Goal: Information Seeking & Learning: Learn about a topic

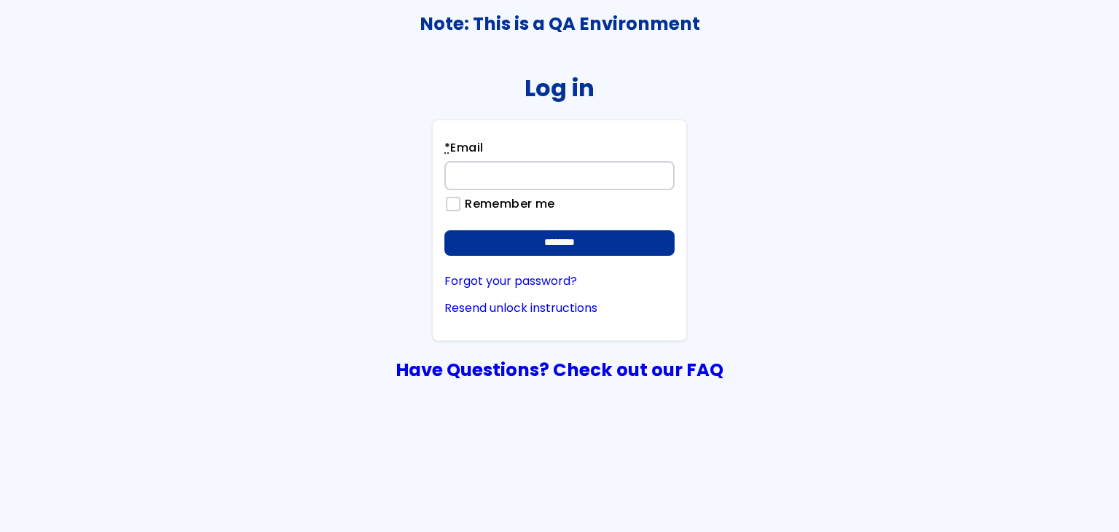
type input "**********"
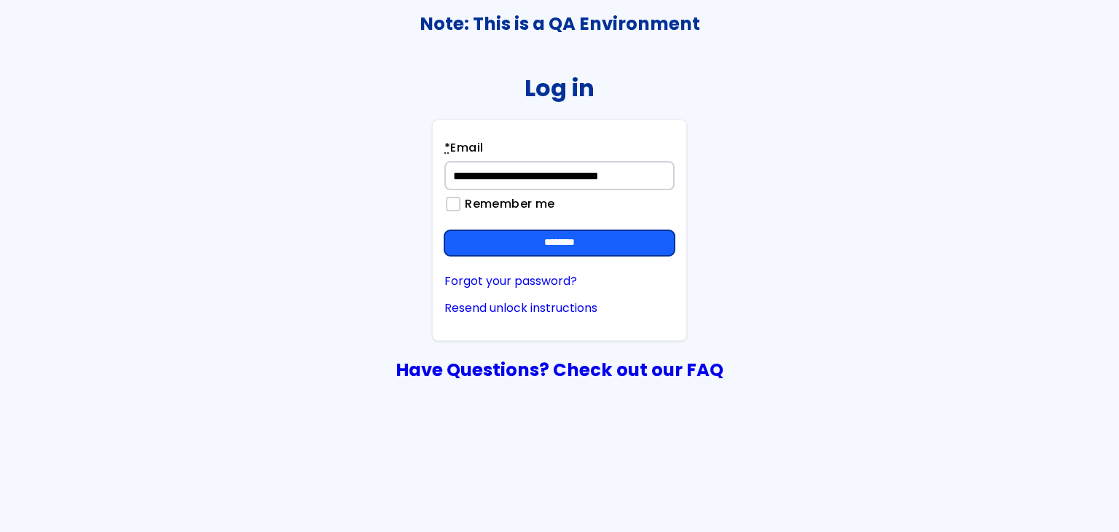
click at [580, 254] on input "********" at bounding box center [559, 243] width 230 height 26
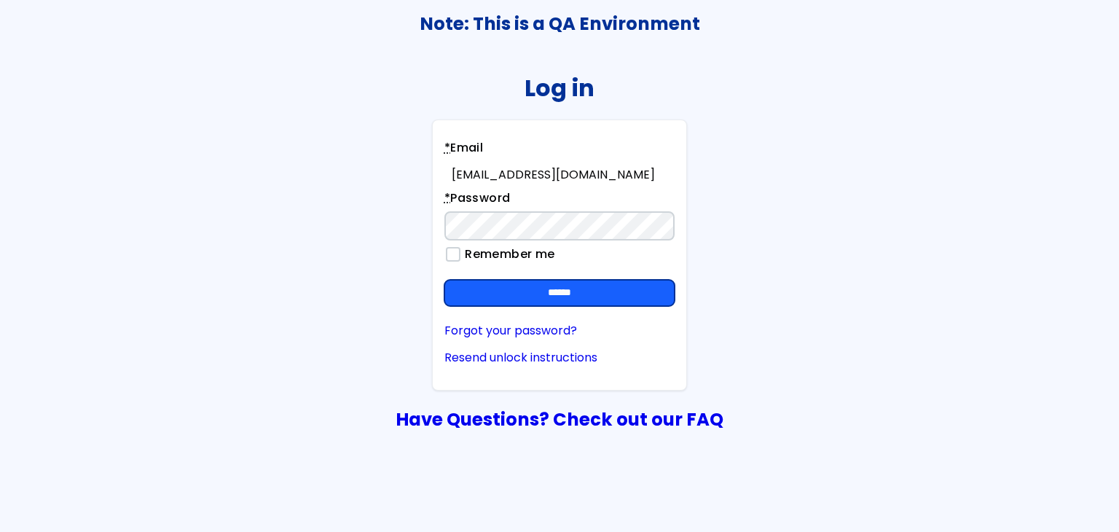
click at [638, 289] on input "******" at bounding box center [559, 293] width 230 height 26
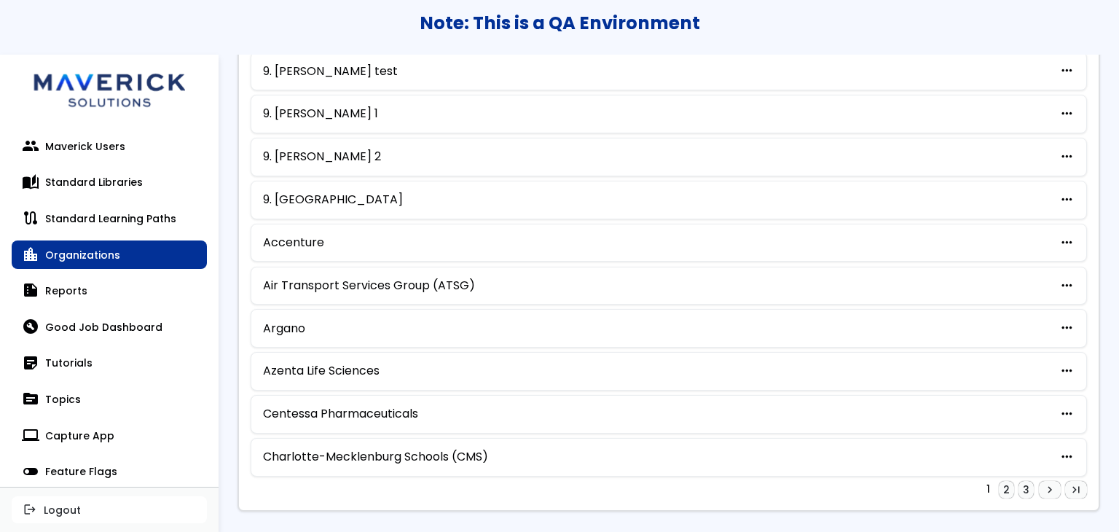
scroll to position [749, 0]
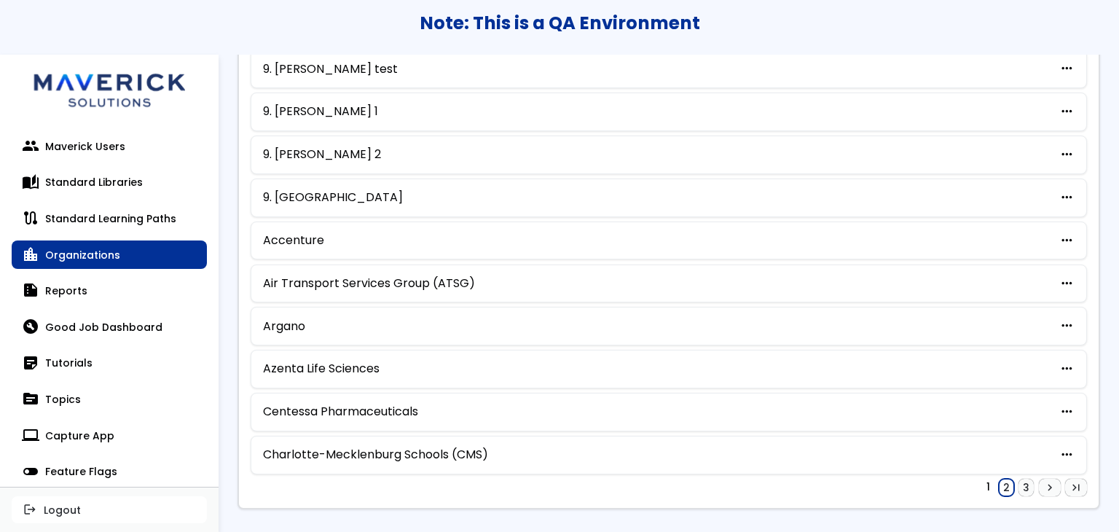
click at [999, 479] on link "2" at bounding box center [1006, 487] width 15 height 17
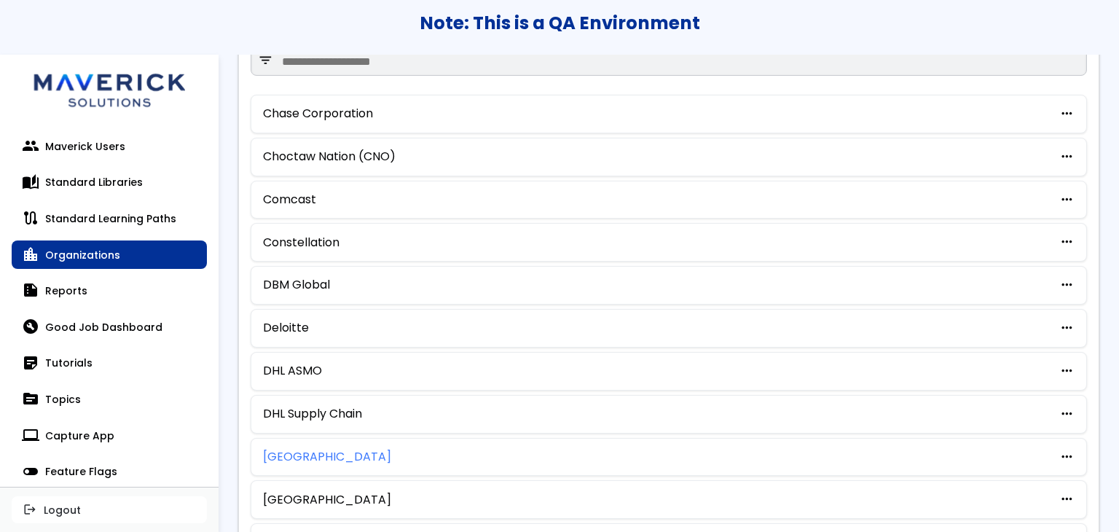
scroll to position [146, 0]
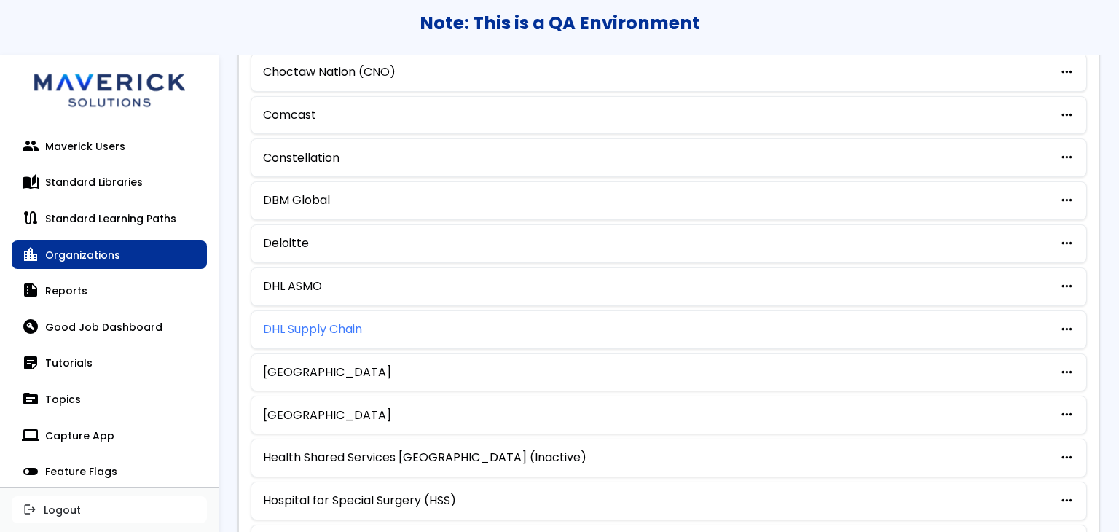
click at [336, 325] on link "DHL Supply Chain" at bounding box center [312, 329] width 99 height 13
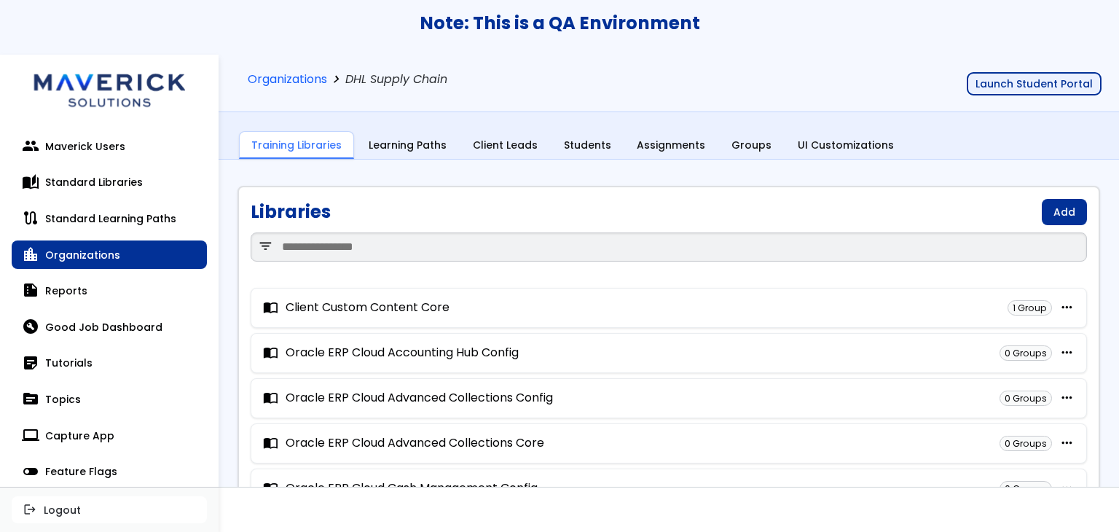
click at [1070, 82] on button "Launch Student Portal" at bounding box center [1034, 83] width 135 height 23
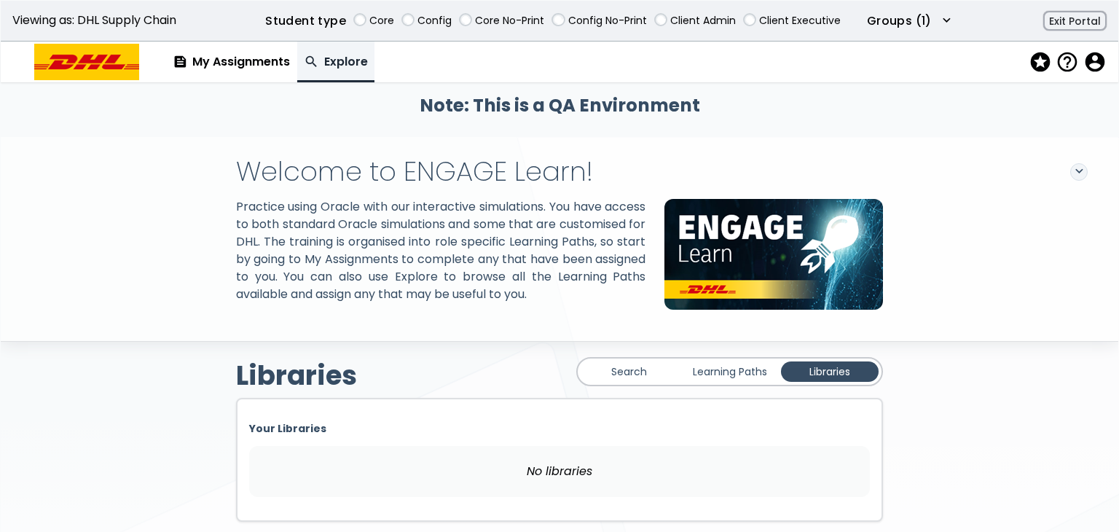
click at [723, 382] on link "Learning Paths" at bounding box center [730, 371] width 98 height 20
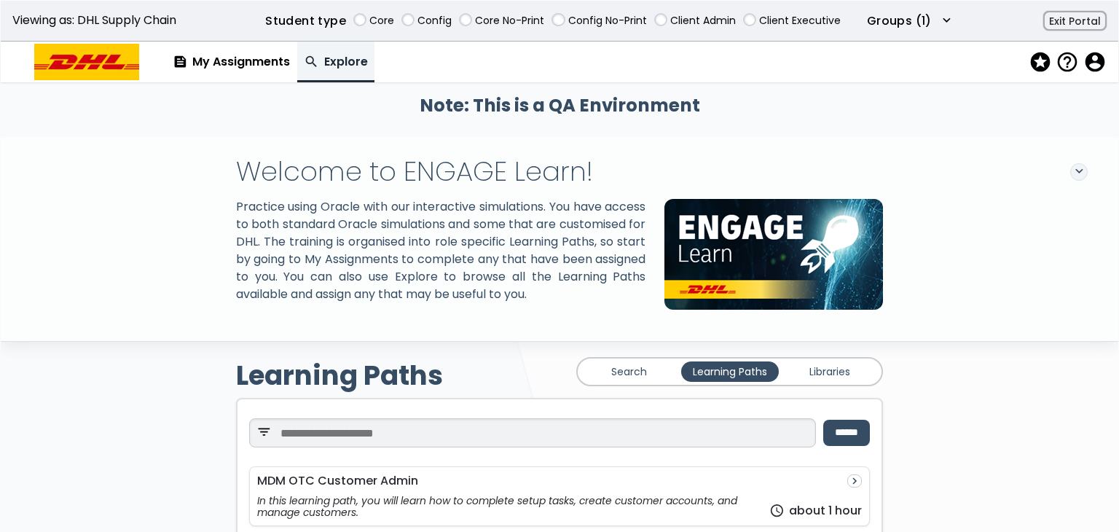
scroll to position [364, 0]
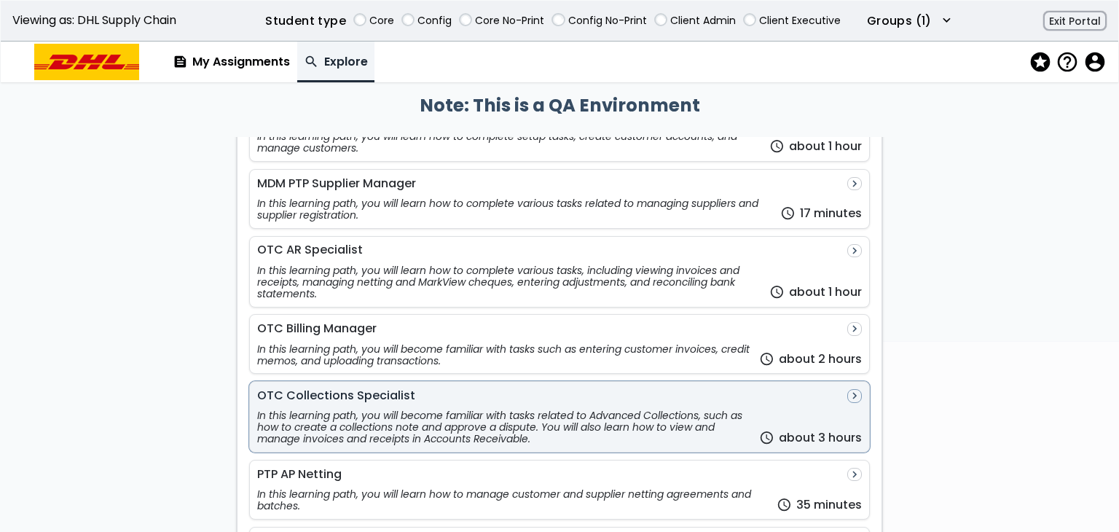
click at [649, 402] on div "OTC Collections Specialist navigate_next" at bounding box center [559, 395] width 605 height 13
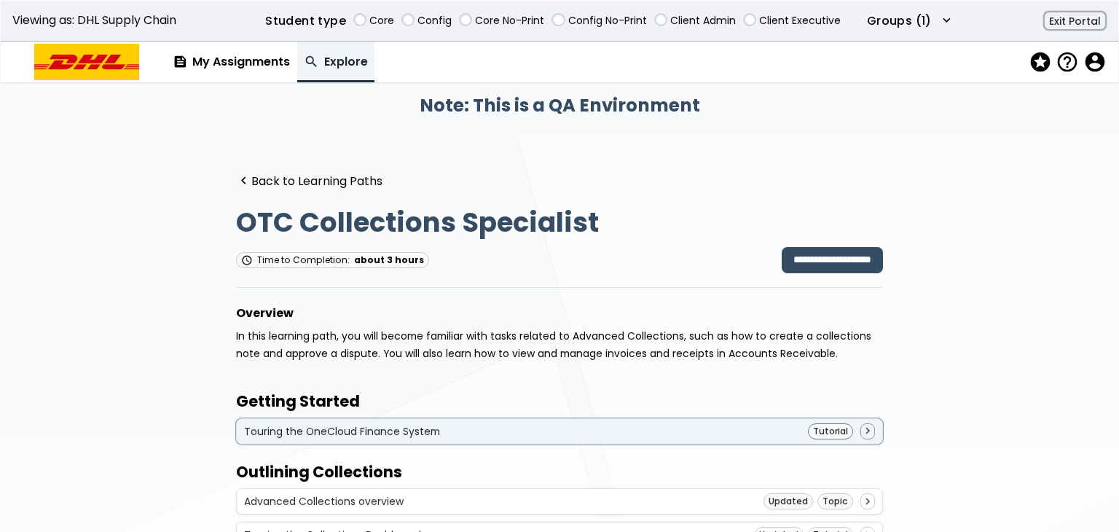
click at [533, 426] on div "Touring the OneCloud Finance System Tutorial navigate_next" at bounding box center [560, 431] width 632 height 16
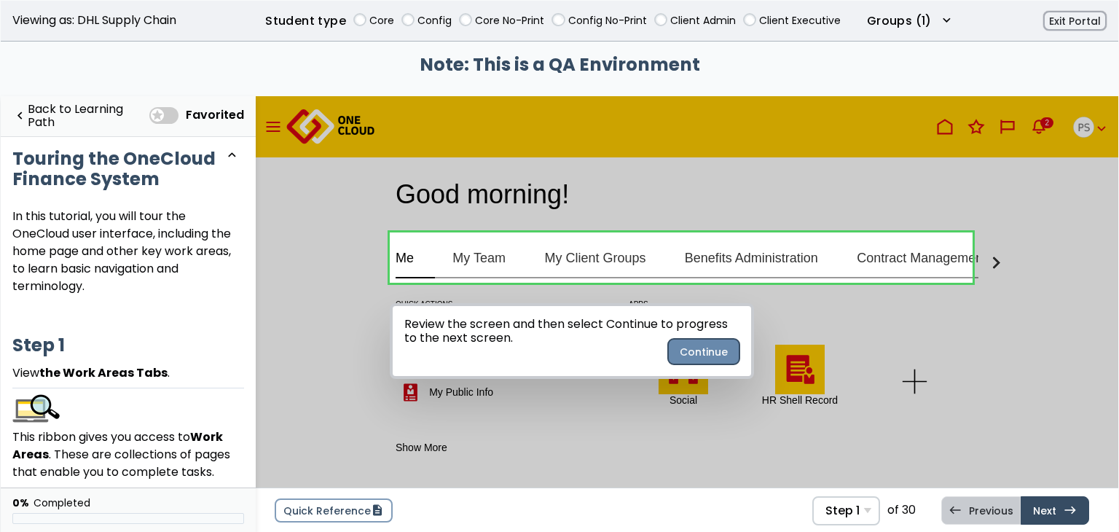
click at [714, 357] on button "Continue" at bounding box center [703, 352] width 71 height 26
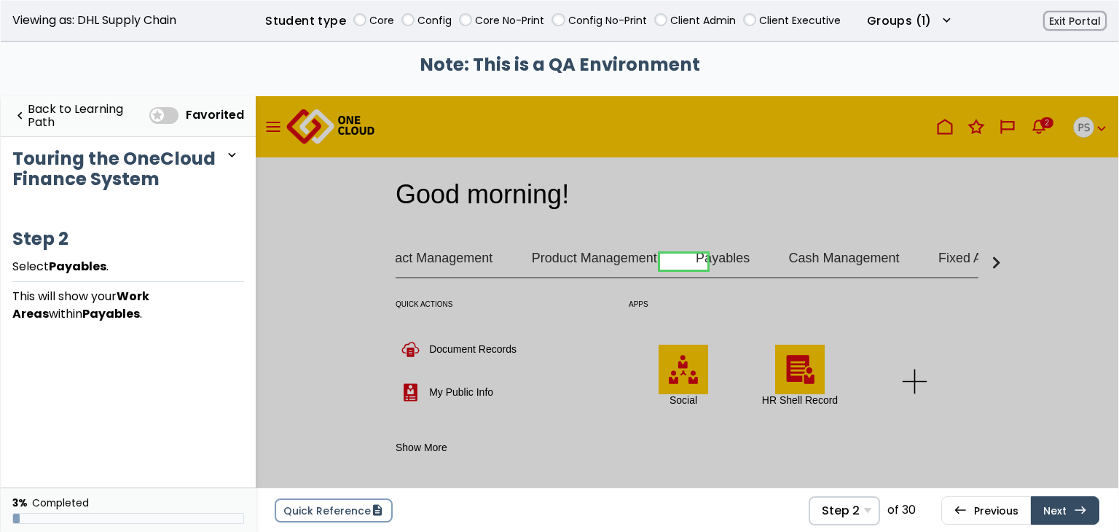
scroll to position [0, 495]
click at [673, 263] on link at bounding box center [681, 261] width 47 height 29
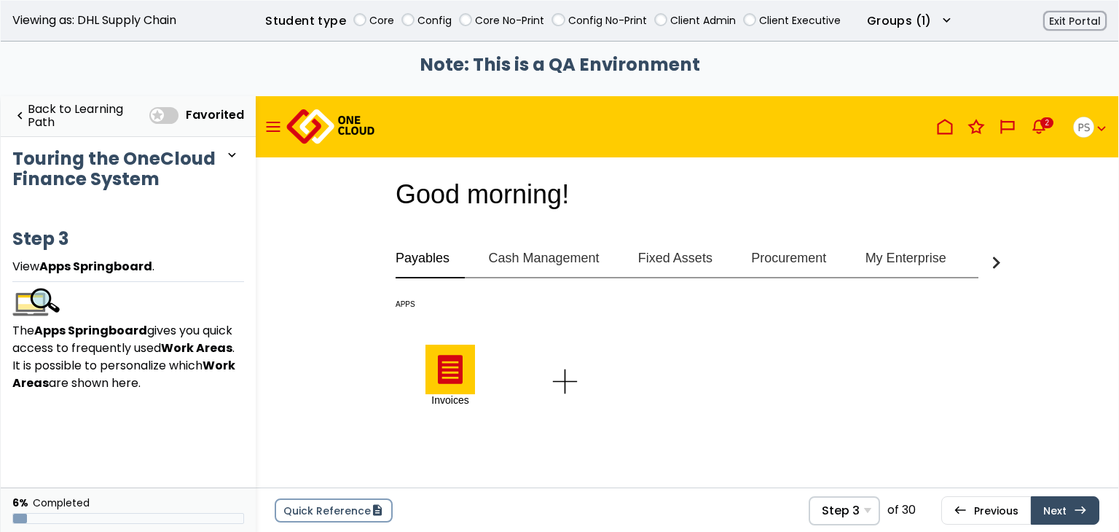
scroll to position [43, 0]
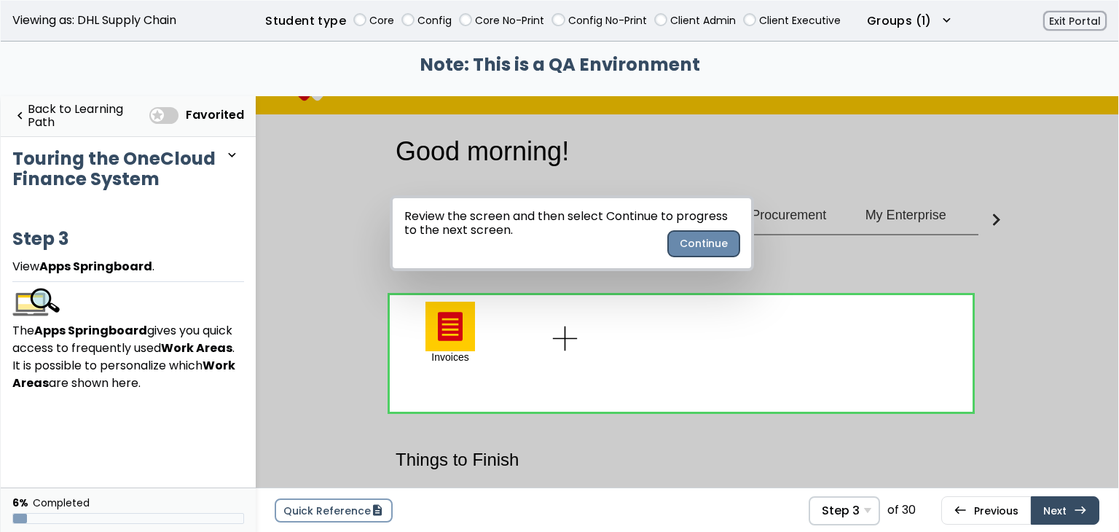
click at [704, 246] on button "Continue" at bounding box center [703, 244] width 71 height 26
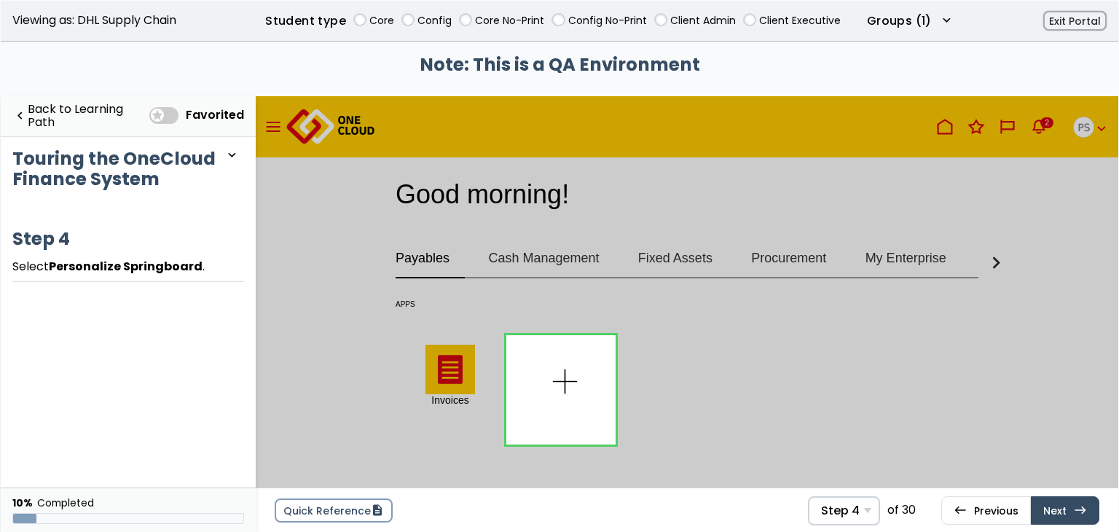
scroll to position [43, 0]
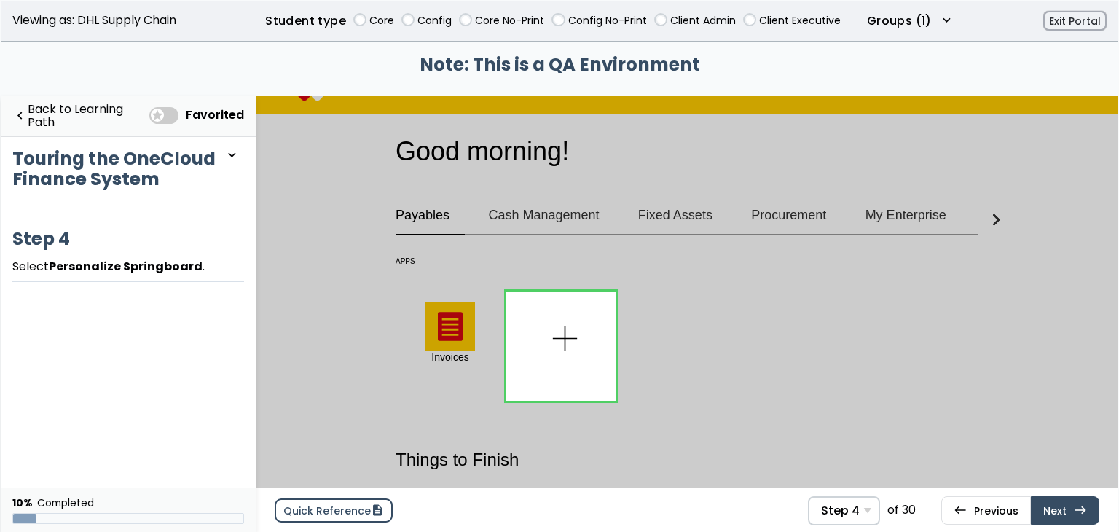
click at [375, 505] on span "description" at bounding box center [377, 510] width 13 height 12
click at [858, 509] on span "Step 4" at bounding box center [840, 510] width 39 height 14
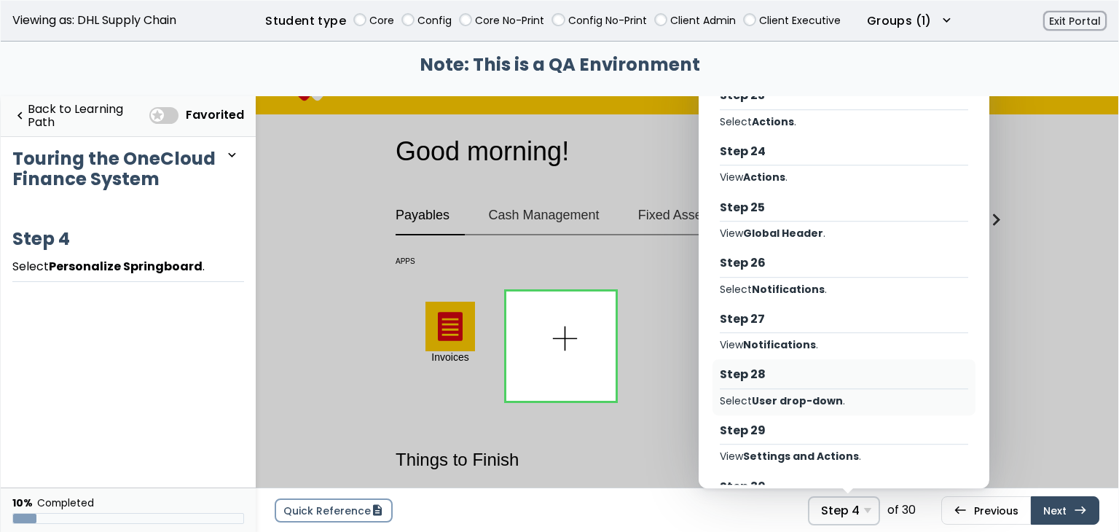
scroll to position [1263, 0]
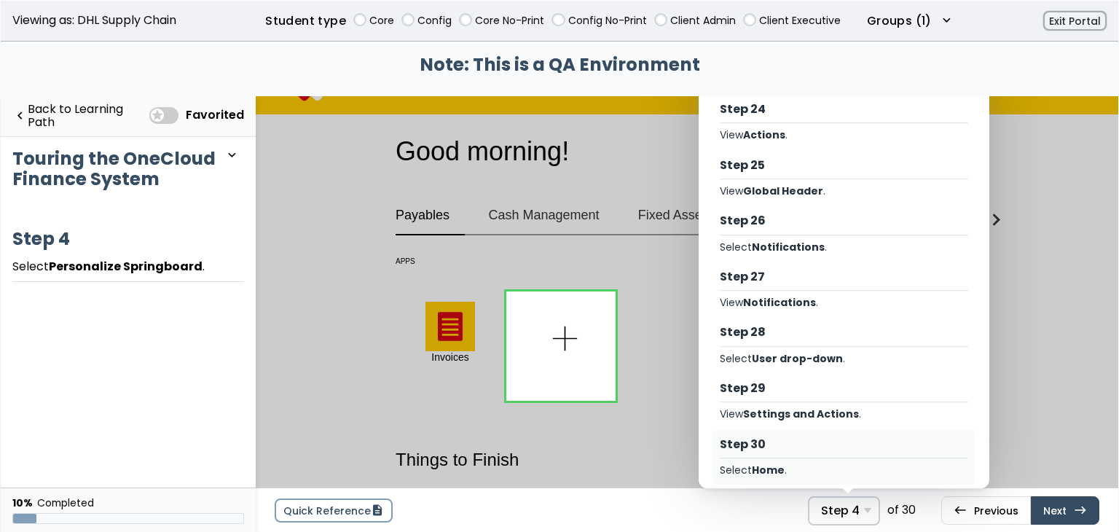
click at [805, 443] on div "Step 30 Select Home ." at bounding box center [844, 457] width 263 height 56
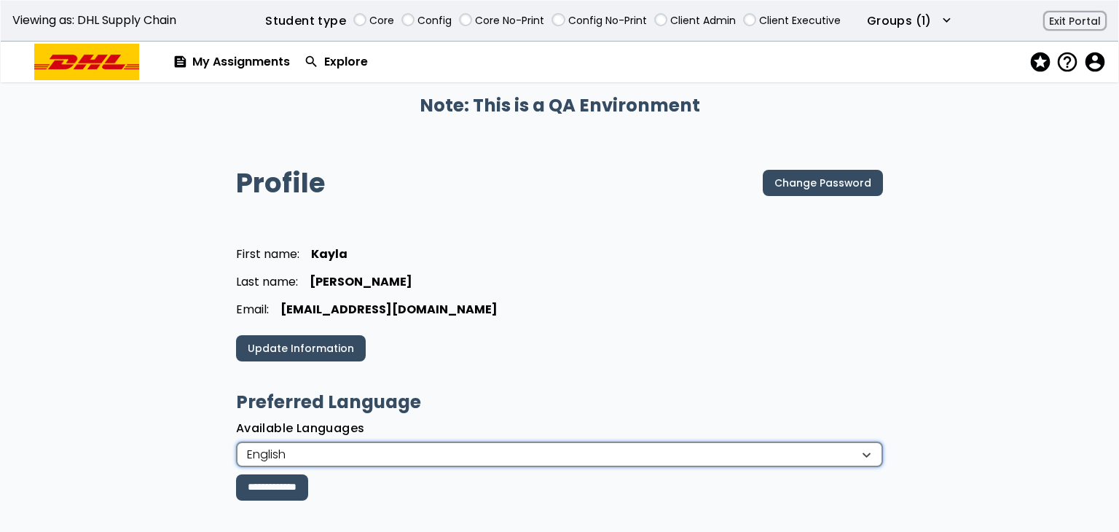
click at [529, 457] on div "English" at bounding box center [552, 454] width 614 height 17
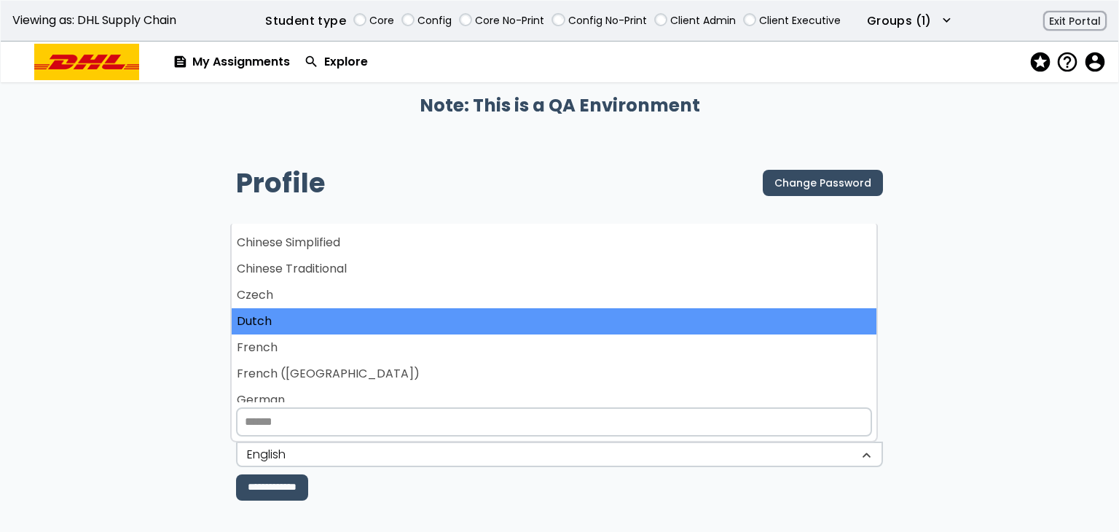
scroll to position [73, 0]
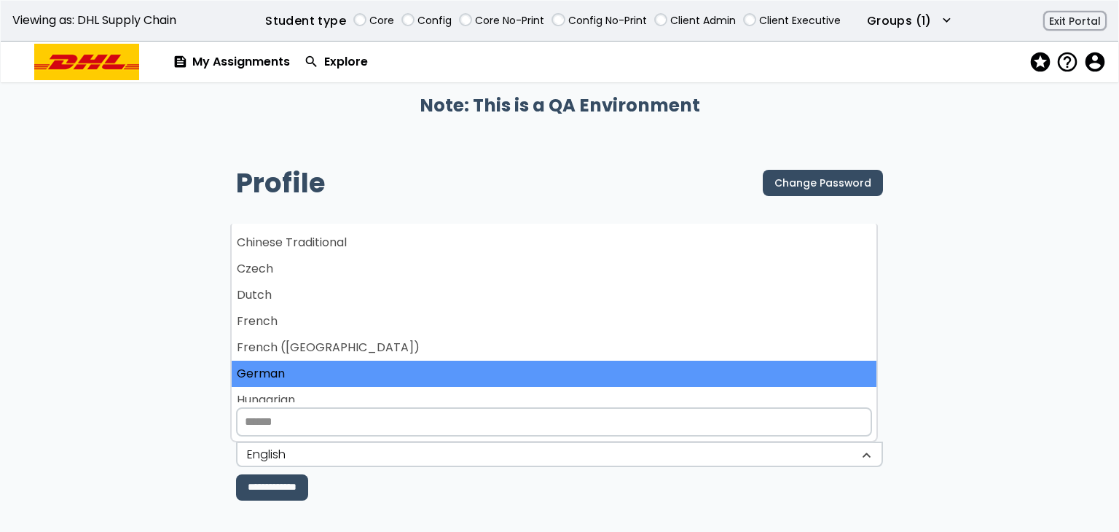
click at [429, 372] on div "German" at bounding box center [554, 374] width 644 height 26
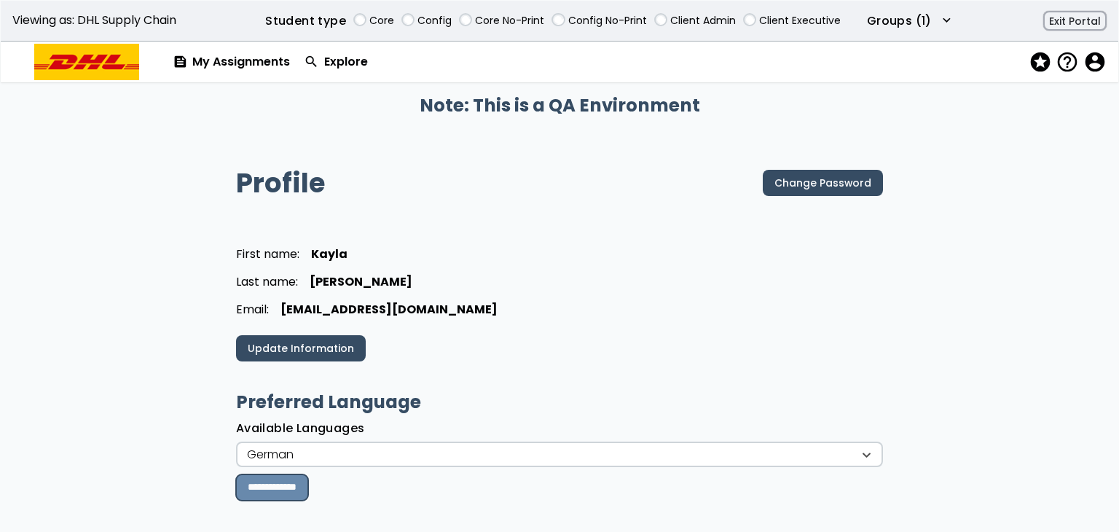
click at [307, 485] on input "**********" at bounding box center [272, 487] width 72 height 26
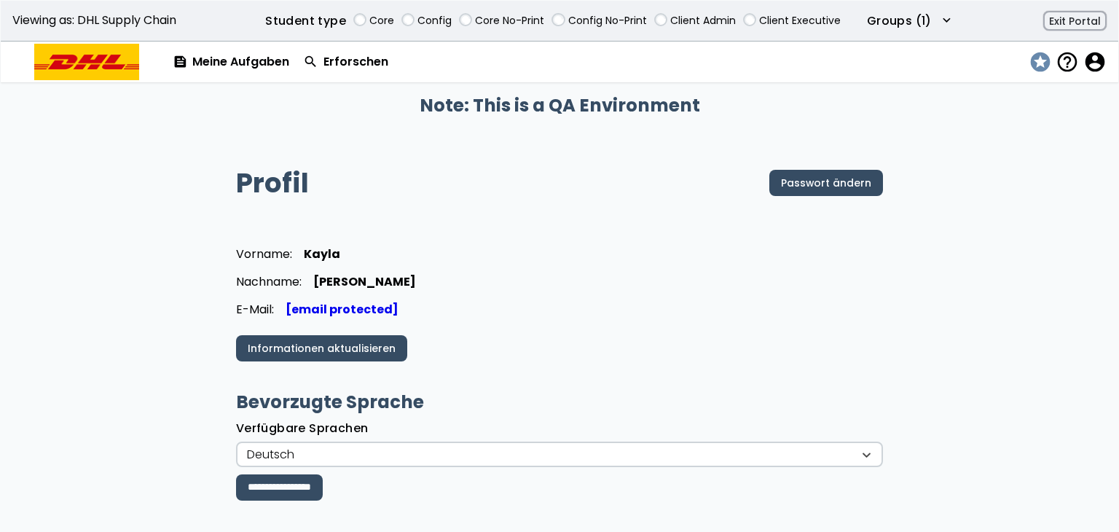
click at [1032, 65] on span "stars" at bounding box center [1039, 62] width 20 height 21
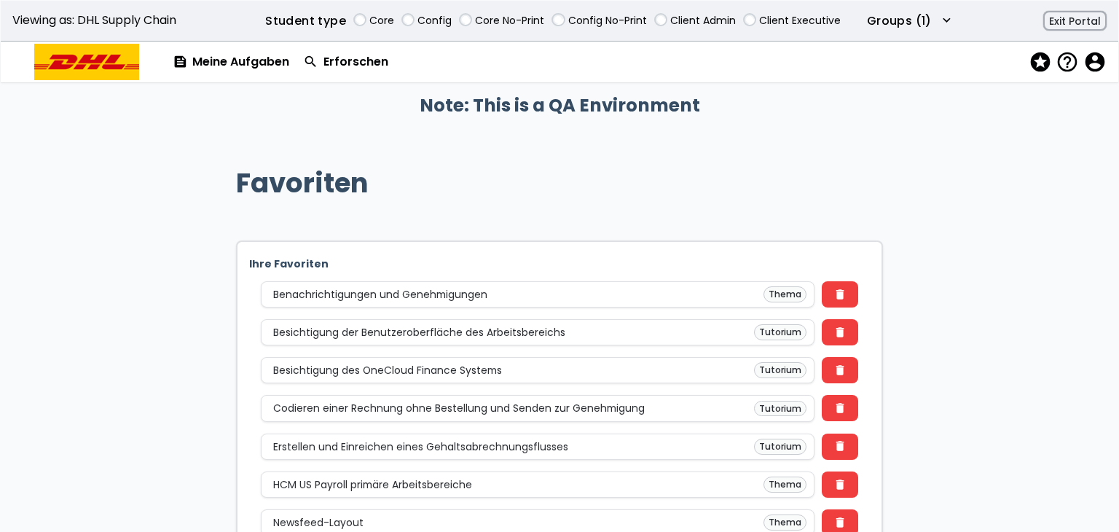
click at [685, 310] on div "Ihre Favoriten Benachrichtigungen und Genehmigungen Thema delete Besichtigung d…" at bounding box center [559, 514] width 647 height 548
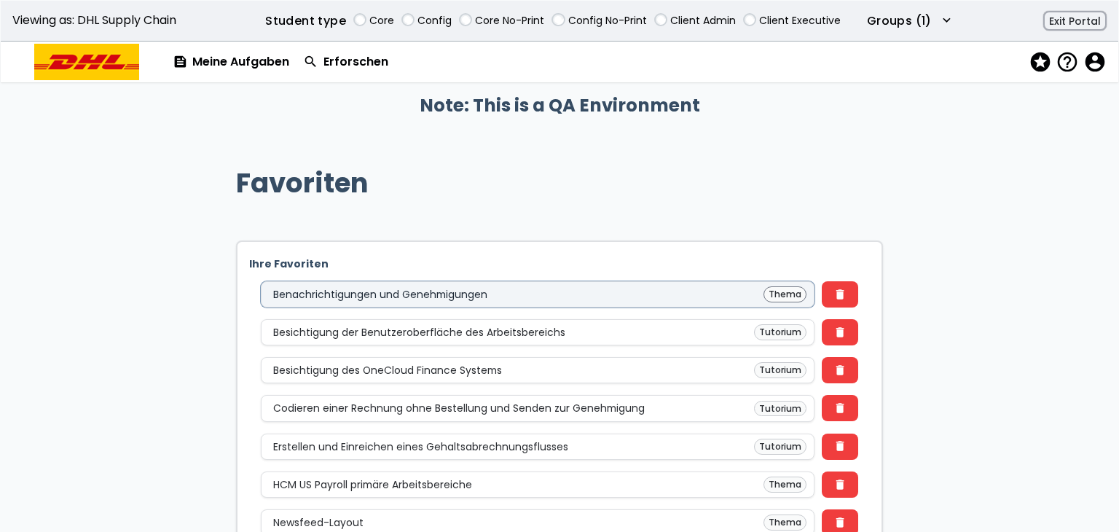
click at [685, 299] on div "Benachrichtigungen und Genehmigungen Thema" at bounding box center [538, 294] width 538 height 16
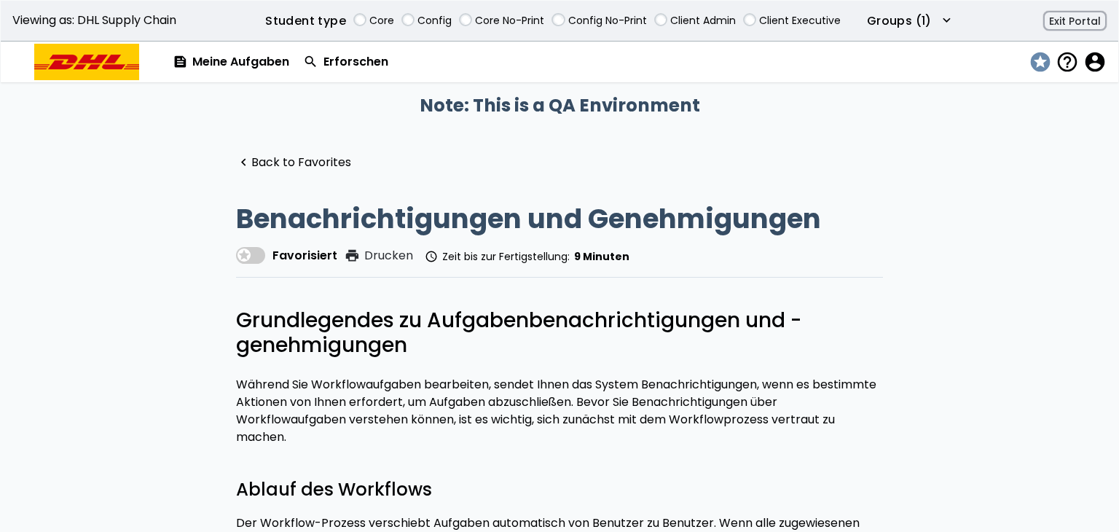
click at [1032, 61] on span "stars" at bounding box center [1039, 62] width 20 height 21
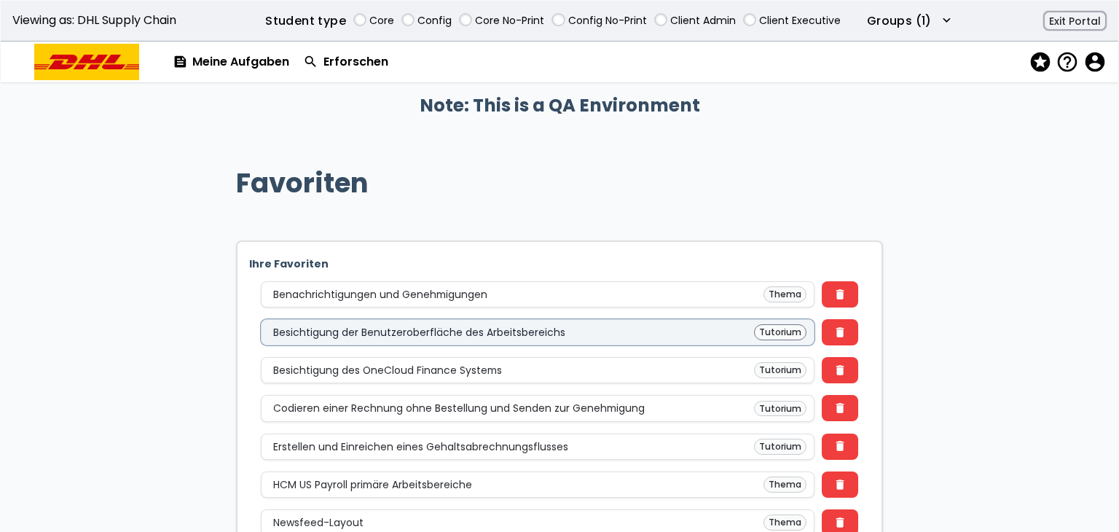
click at [694, 332] on div "Besichtigung der Benutzeroberfläche des Arbeitsbereichs Tutorium" at bounding box center [538, 332] width 538 height 16
